Goal: Transaction & Acquisition: Obtain resource

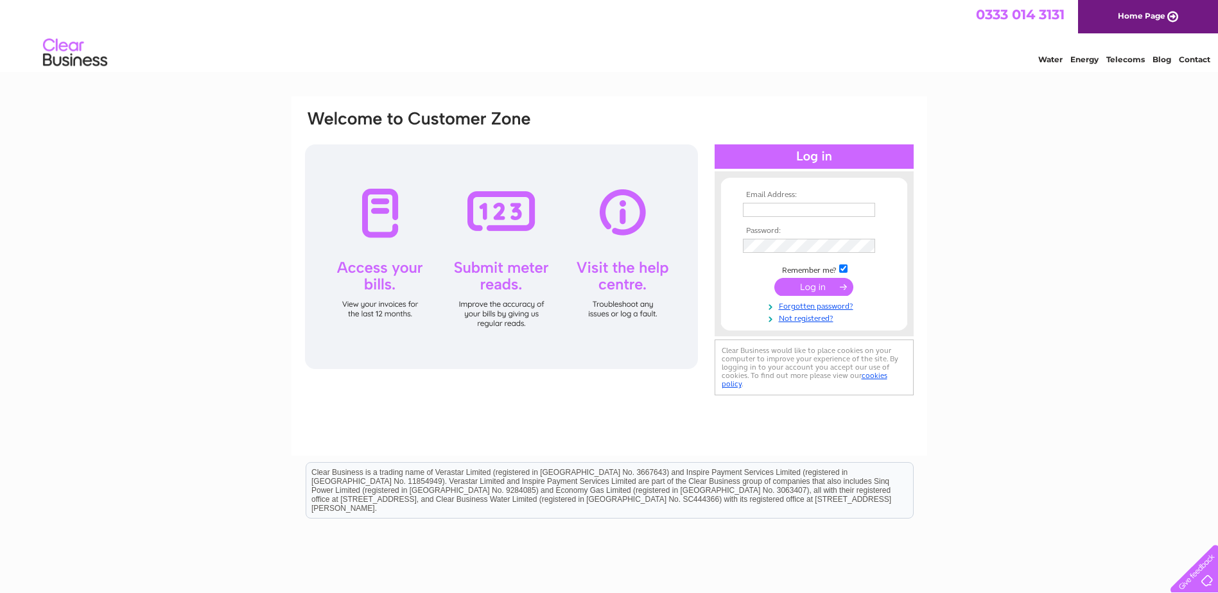
type input "[EMAIL_ADDRESS][PERSON_NAME][DOMAIN_NAME]"
click at [814, 292] on input "submit" at bounding box center [813, 287] width 79 height 18
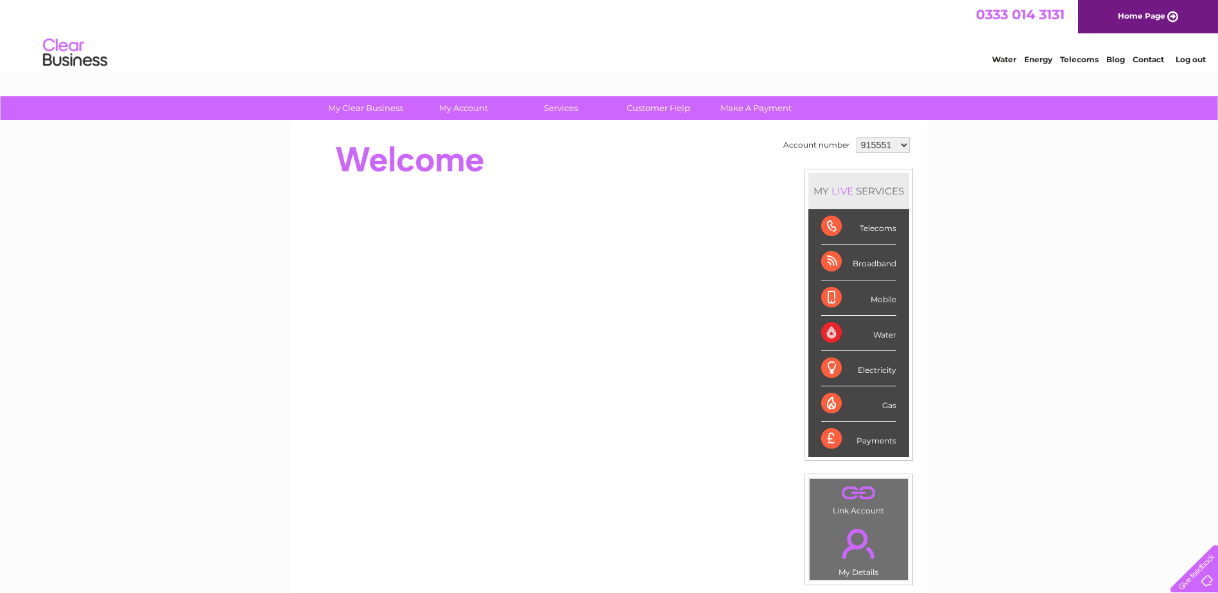
click at [895, 142] on select "915551 915554 944658 995256 996354 1089494 1108011 1142226 1142232 1142243 1142…" at bounding box center [883, 144] width 53 height 15
select select "944658"
click at [857, 137] on select "915551 915554 944658 995256 996354 1089494 1108011 1142226 1142232 1142243 1142…" at bounding box center [883, 144] width 53 height 15
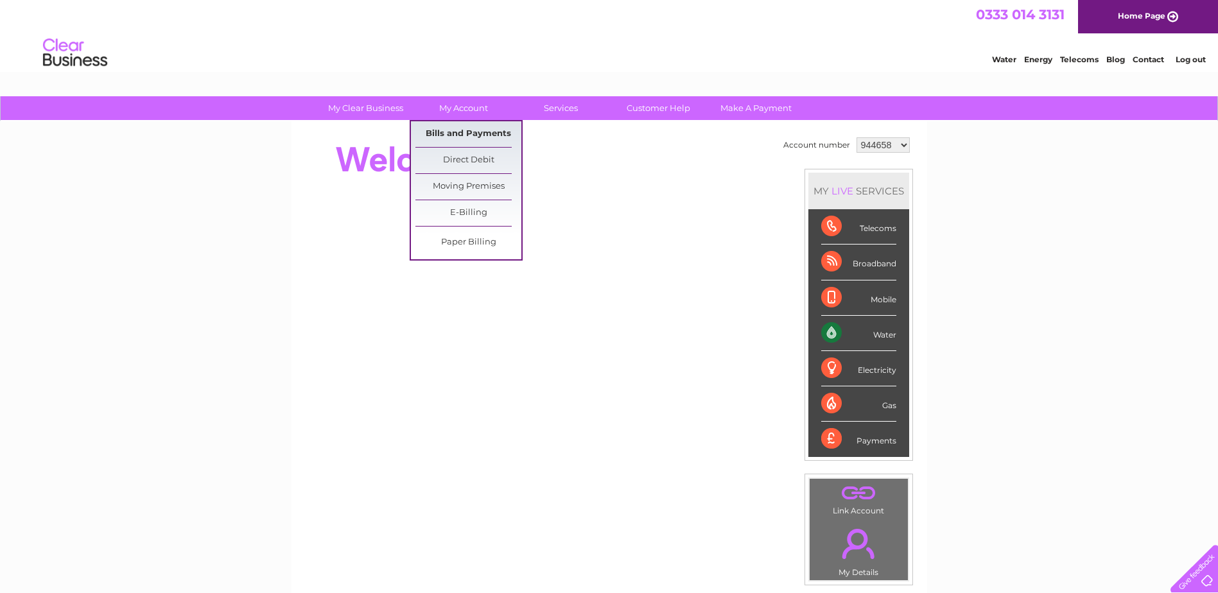
click at [455, 132] on link "Bills and Payments" at bounding box center [468, 134] width 106 height 26
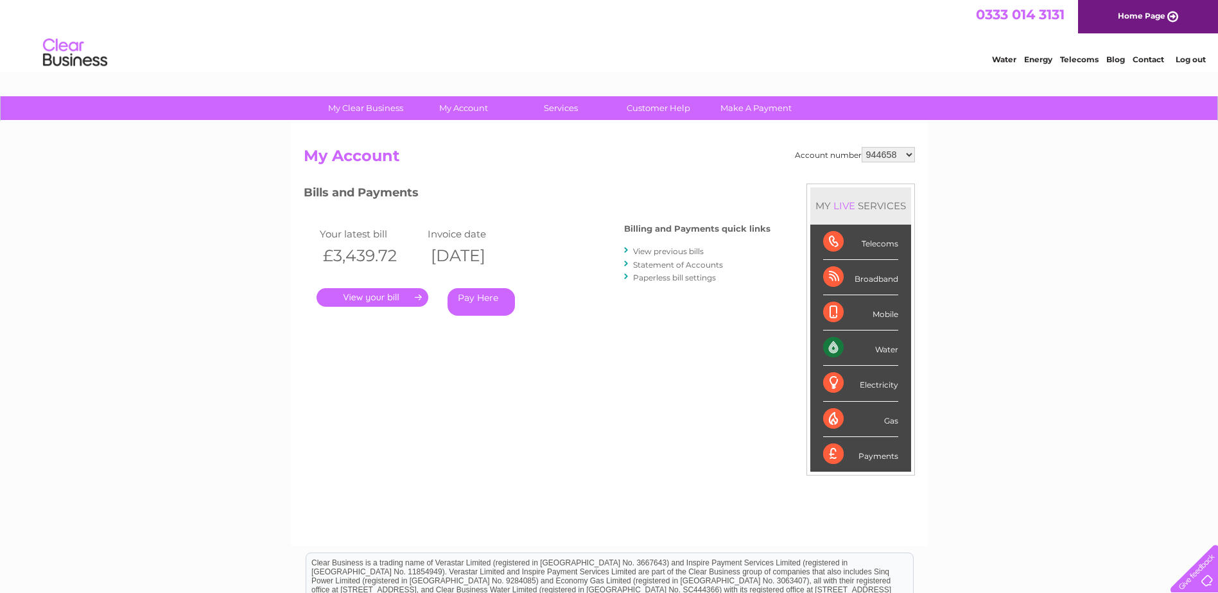
click at [379, 295] on link "." at bounding box center [373, 297] width 112 height 19
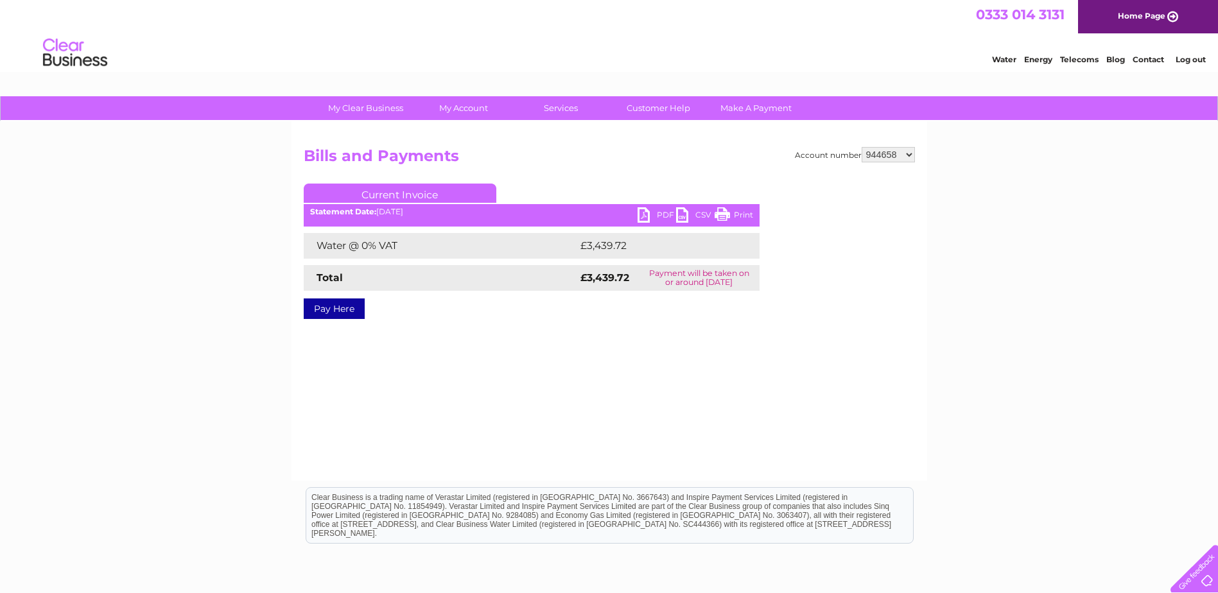
click at [653, 209] on link "PDF" at bounding box center [657, 216] width 39 height 19
click at [650, 213] on link "PDF" at bounding box center [657, 216] width 39 height 19
click at [651, 207] on ul "Current Invoice" at bounding box center [532, 196] width 456 height 24
click at [651, 218] on link "PDF" at bounding box center [657, 216] width 39 height 19
